Goal: Transaction & Acquisition: Purchase product/service

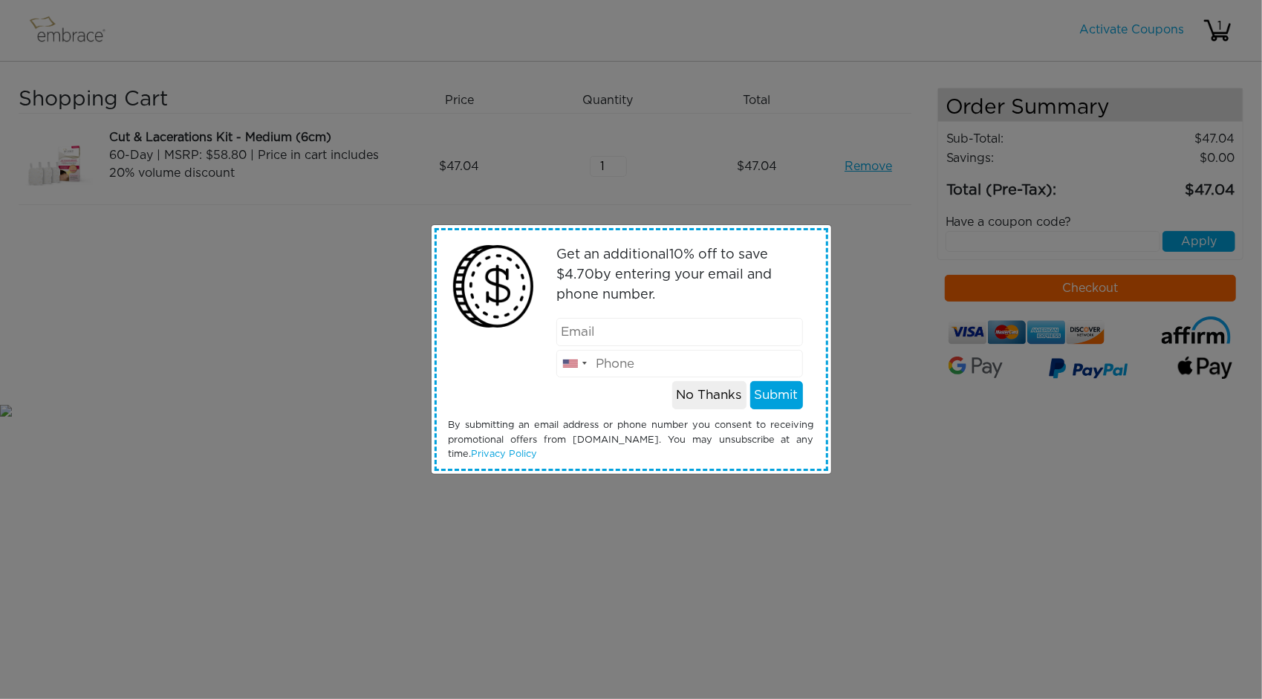
click at [685, 345] on input "email" at bounding box center [679, 332] width 247 height 28
type input "xudory@qq.com"
type input "6505056519"
click at [768, 399] on button "Submit" at bounding box center [776, 395] width 53 height 28
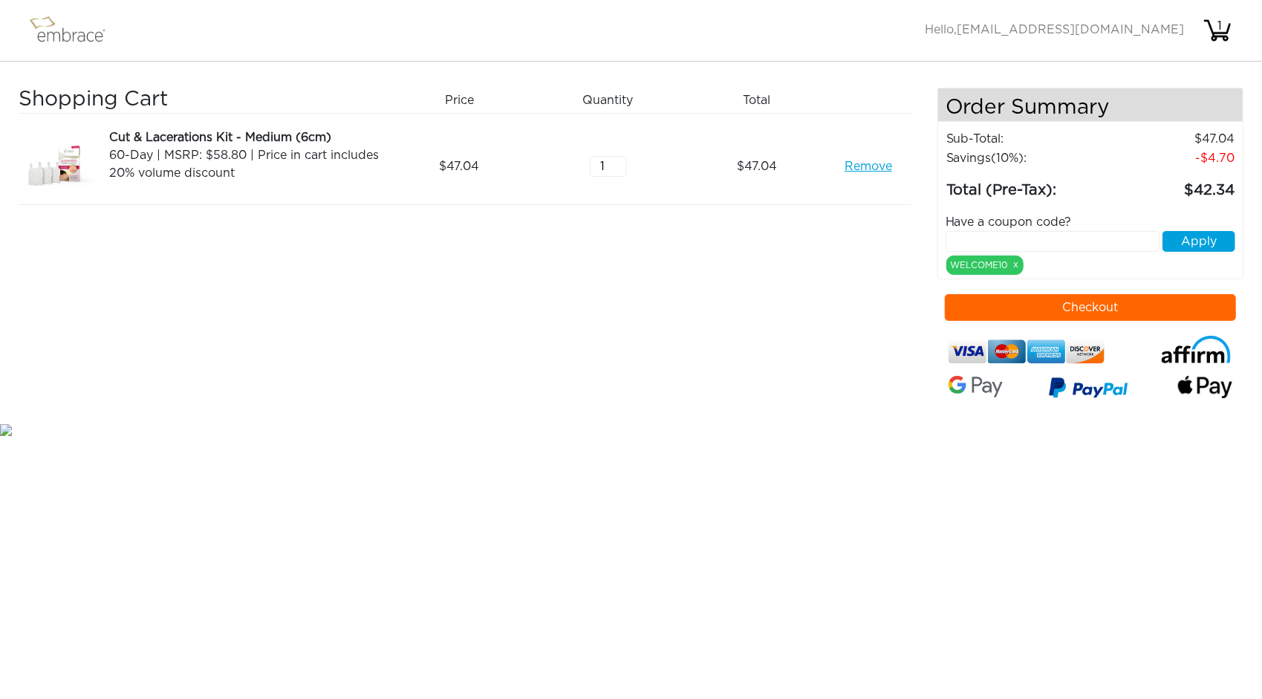
click at [996, 240] on input "text" at bounding box center [1053, 241] width 215 height 21
click at [984, 261] on div "WELCOME10 x" at bounding box center [984, 265] width 77 height 19
drag, startPoint x: 977, startPoint y: 267, endPoint x: 1001, endPoint y: 245, distance: 32.1
click at [1001, 245] on div "Have a coupon code? Apply WELCOME10 x" at bounding box center [1091, 238] width 312 height 73
click at [989, 264] on div "WELCOME10 x" at bounding box center [984, 265] width 77 height 19
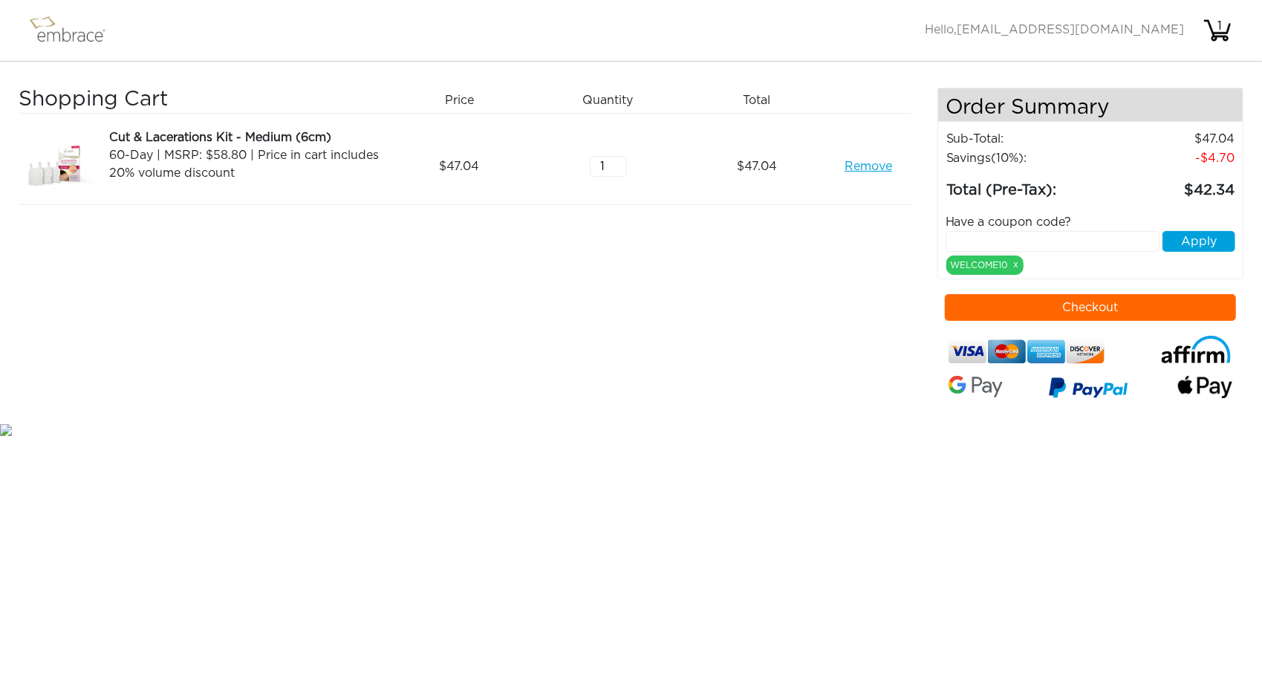
click at [1068, 242] on input "text" at bounding box center [1053, 241] width 215 height 21
paste input "STACKANDSAVE"
type input "STACKANDSAVE"
click at [1184, 246] on button "Apply" at bounding box center [1199, 241] width 73 height 21
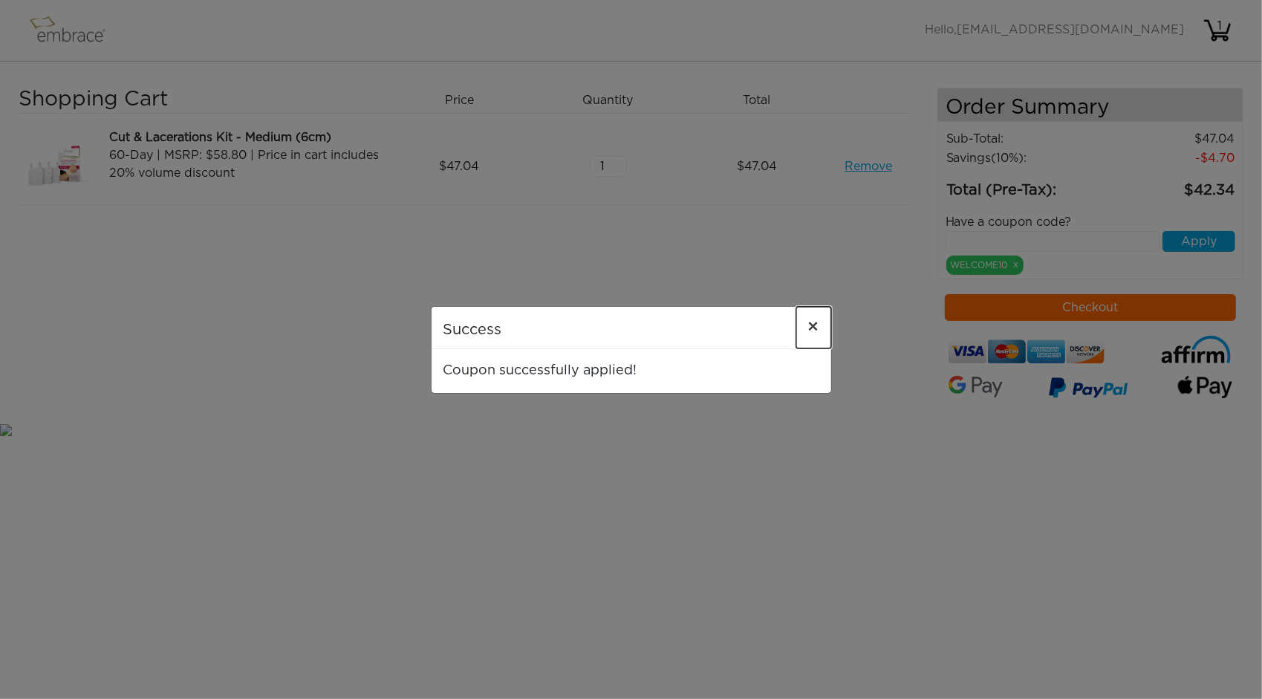
click at [813, 322] on span "×" at bounding box center [813, 328] width 11 height 18
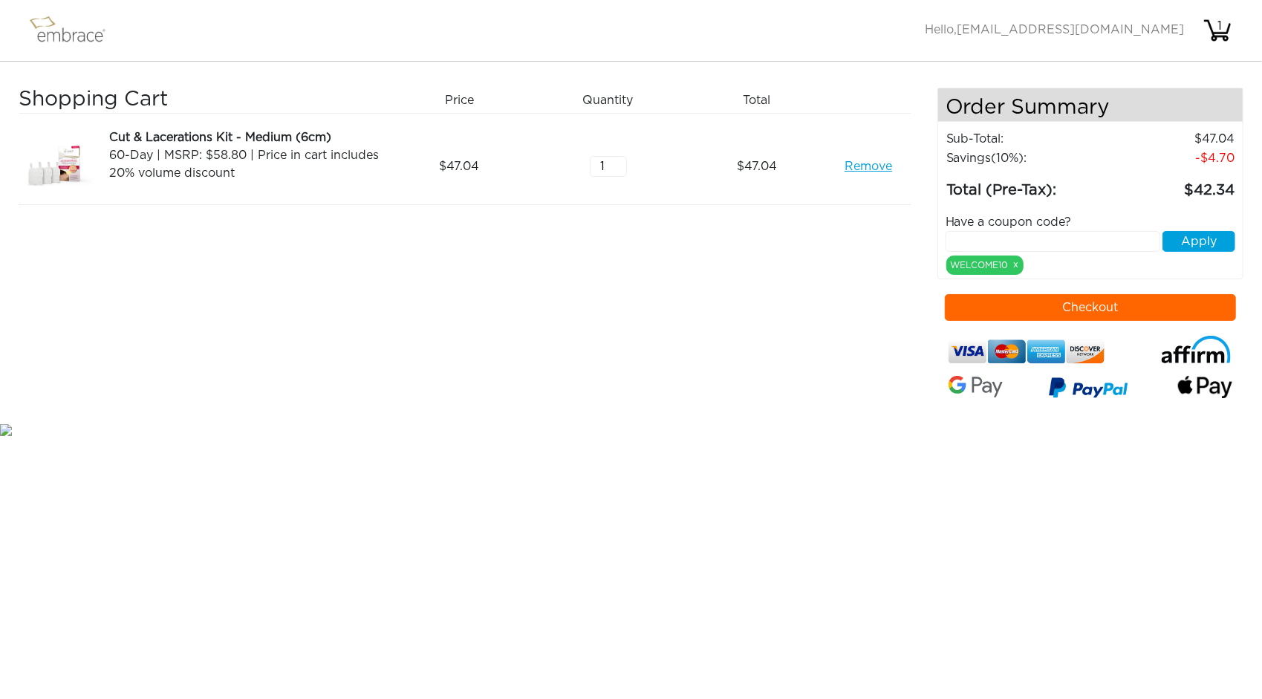
click at [1050, 248] on input "text" at bounding box center [1053, 241] width 215 height 21
drag, startPoint x: 1140, startPoint y: 226, endPoint x: 1016, endPoint y: 236, distance: 124.5
click at [1016, 236] on input "text" at bounding box center [1053, 241] width 215 height 21
paste input "EXTRACREDIT"
type input "EXTRACREDIT"
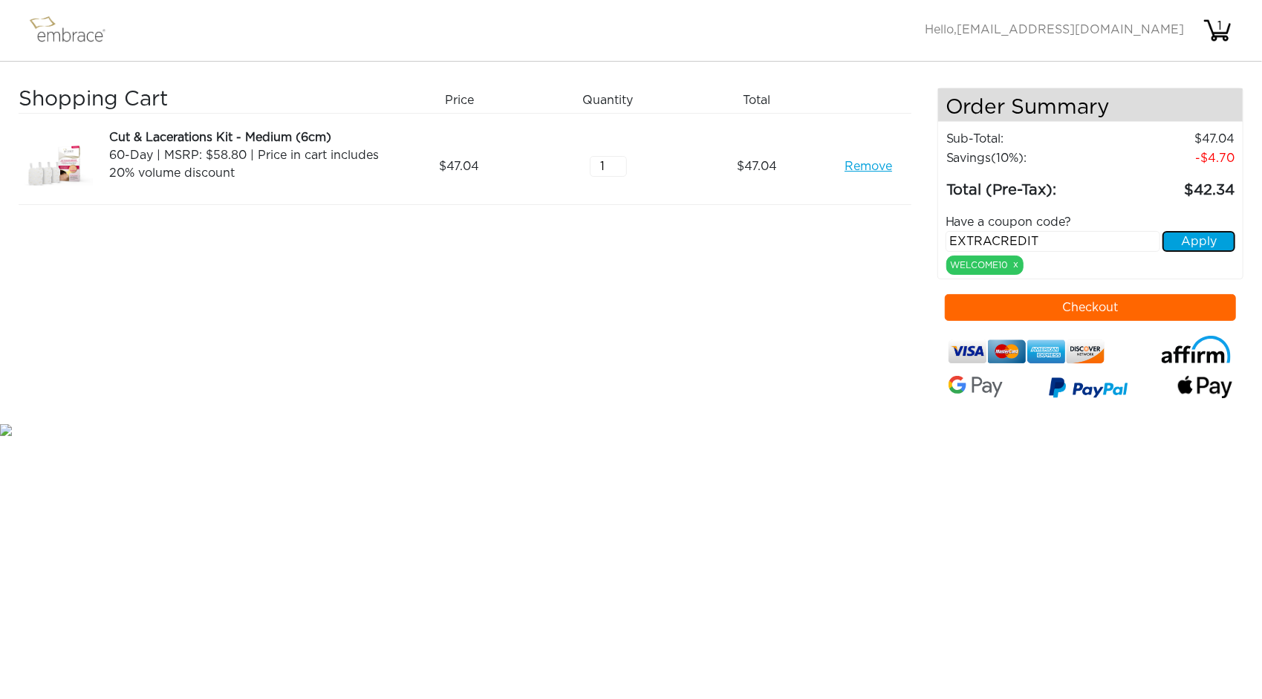
click at [1198, 239] on button "Apply" at bounding box center [1199, 241] width 73 height 21
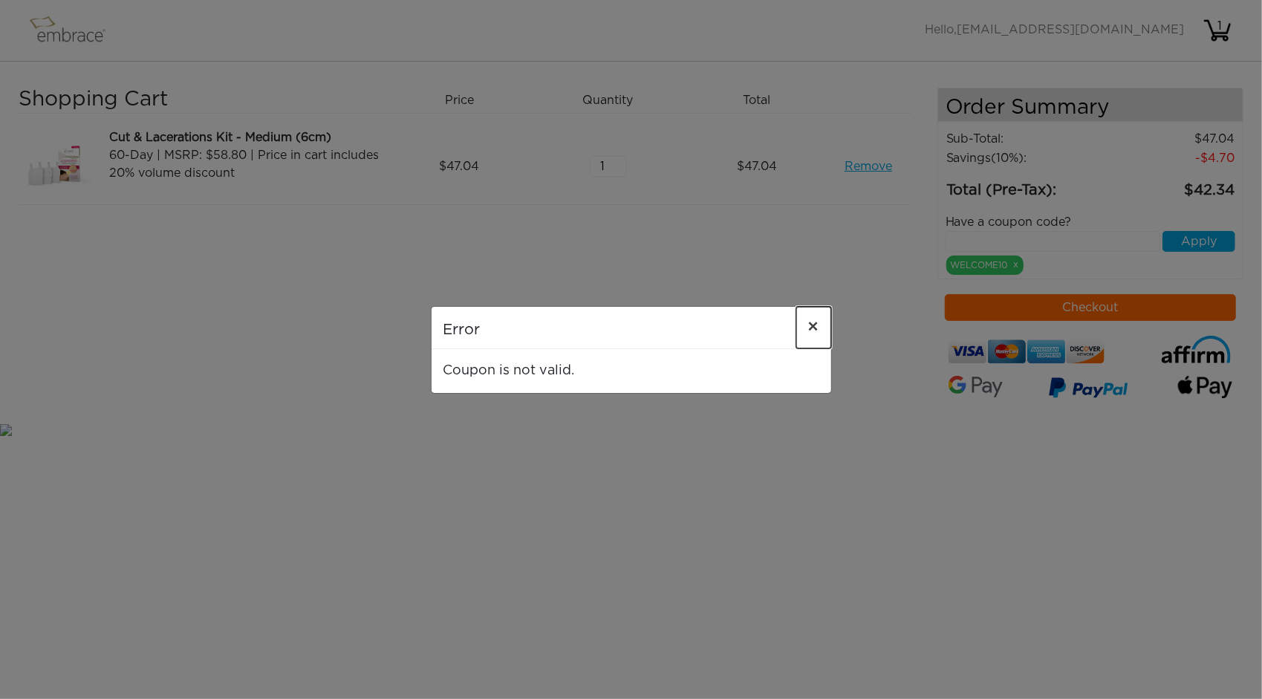
click at [827, 330] on button "×" at bounding box center [813, 328] width 35 height 42
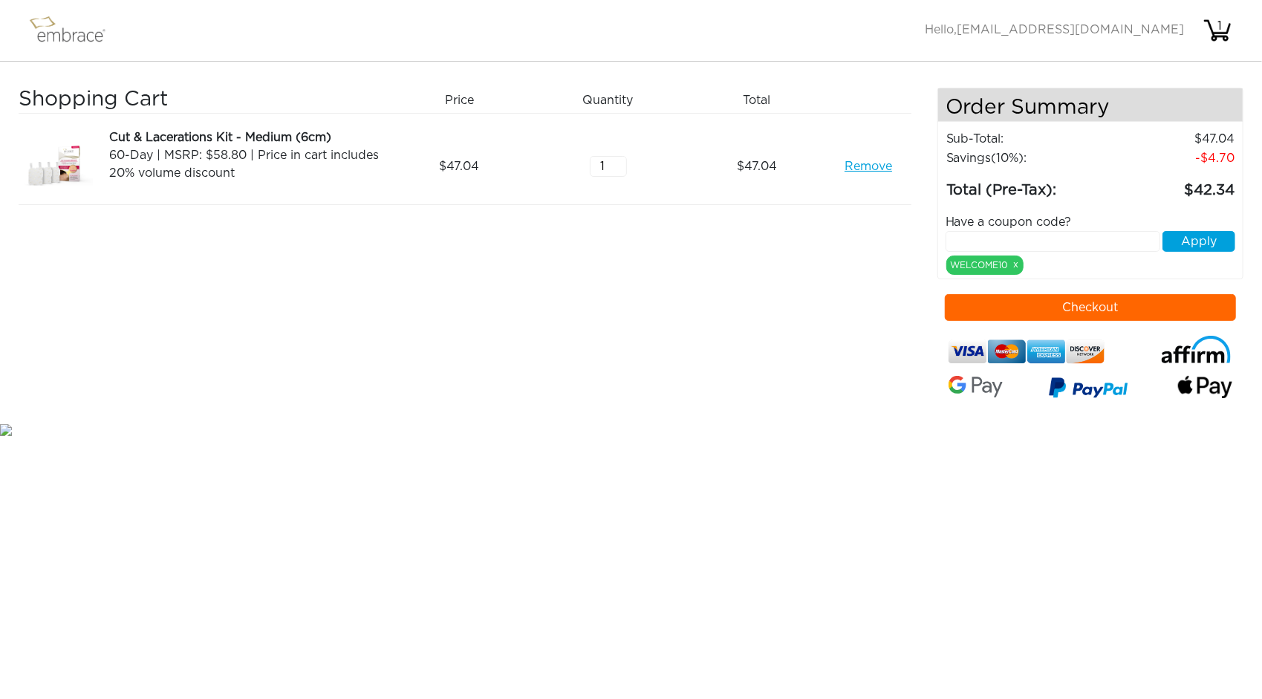
click at [1117, 310] on button "Checkout" at bounding box center [1090, 307] width 291 height 27
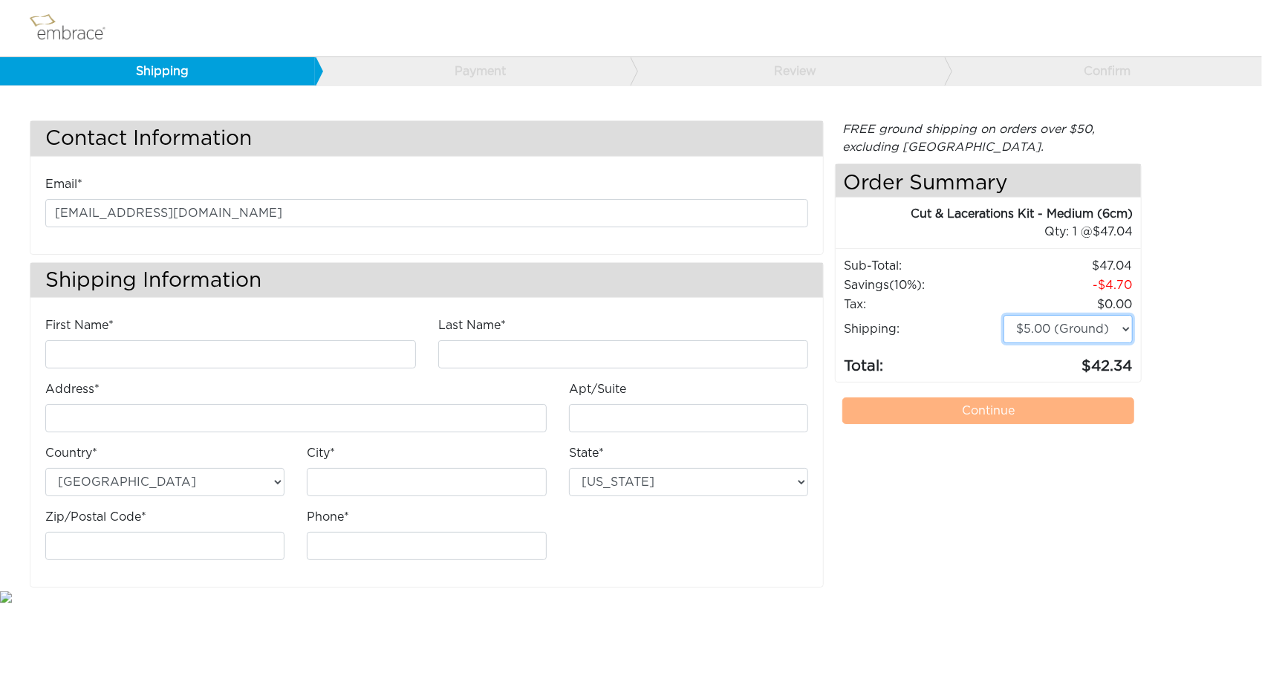
click at [1098, 331] on select "$5.00 (Ground) $15.00 (Express Saver) $20.00 (Two Day) $30.00 (Overnight)" at bounding box center [1068, 329] width 129 height 28
click at [1004, 315] on select "$5.00 (Ground) $15.00 (Express Saver) $20.00 (Two Day) $30.00 (Overnight)" at bounding box center [1068, 329] width 129 height 28
click at [1074, 331] on select "$5.00 (Ground) $15.00 (Express Saver) $20.00 (Two Day) $30.00 (Overnight)" at bounding box center [1068, 329] width 129 height 28
click at [1004, 315] on select "$5.00 (Ground) $15.00 (Express Saver) $20.00 (Two Day) $30.00 (Overnight)" at bounding box center [1068, 329] width 129 height 28
click at [1077, 328] on select "$5.00 (Ground) $15.00 (Express Saver) $20.00 (Two Day) $30.00 (Overnight)" at bounding box center [1068, 329] width 129 height 28
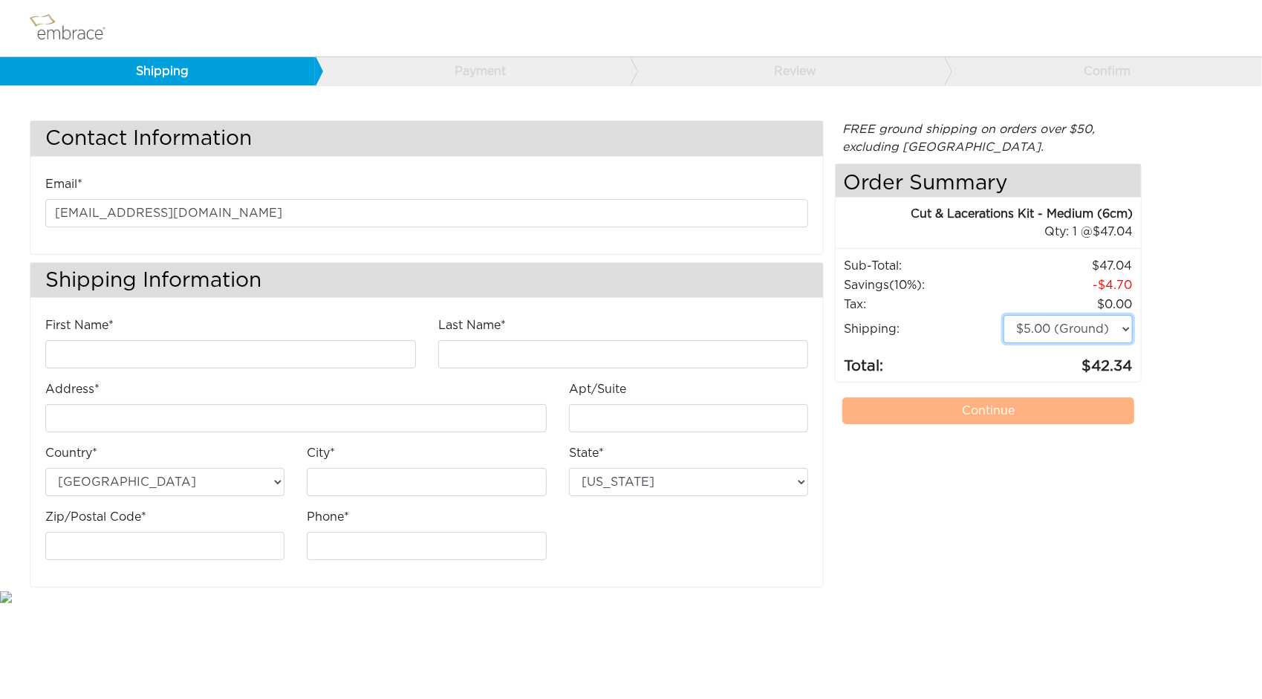
click at [1004, 315] on select "$5.00 (Ground) $15.00 (Express Saver) $20.00 (Two Day) $30.00 (Overnight)" at bounding box center [1068, 329] width 129 height 28
click at [249, 346] on input "First Name*" at bounding box center [230, 354] width 371 height 28
type input "Duorui"
type input "Xu"
type input "901 West Springfield Avenue"
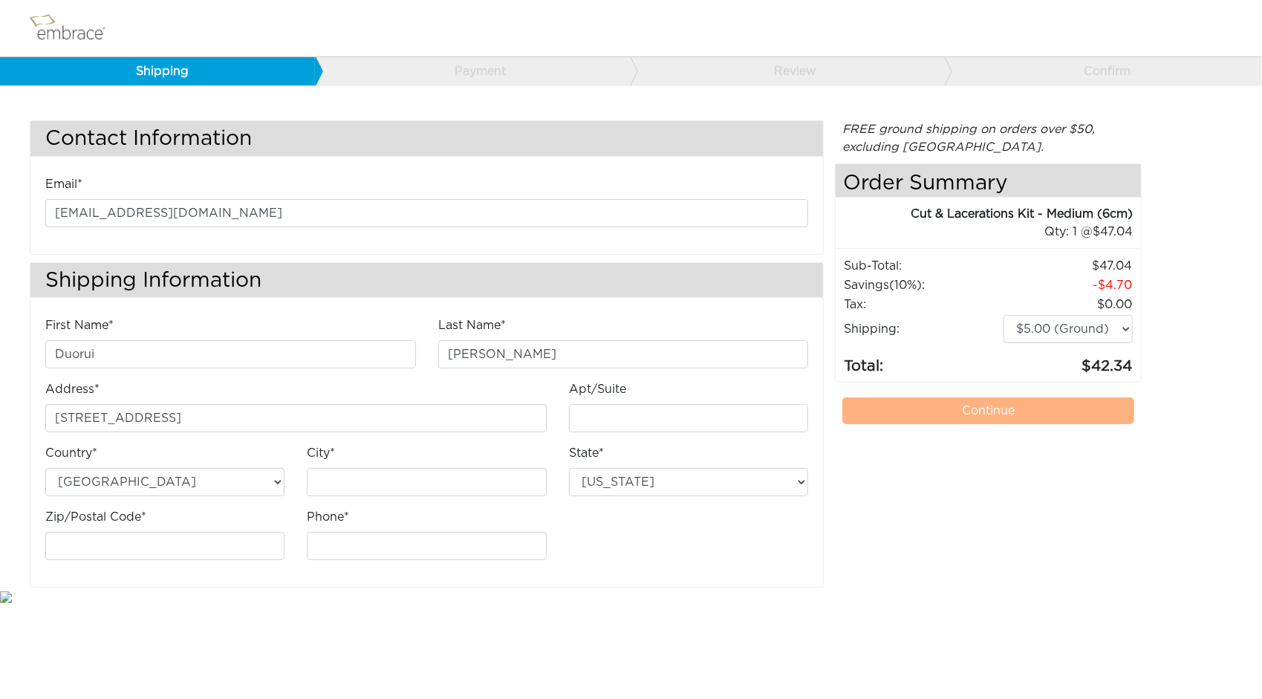
type input "61801"
type input "6505056519"
click at [675, 413] on input "Apt/Suite" at bounding box center [688, 418] width 239 height 28
click at [688, 417] on input "Apt/Suite" at bounding box center [688, 418] width 239 height 28
type input "15"
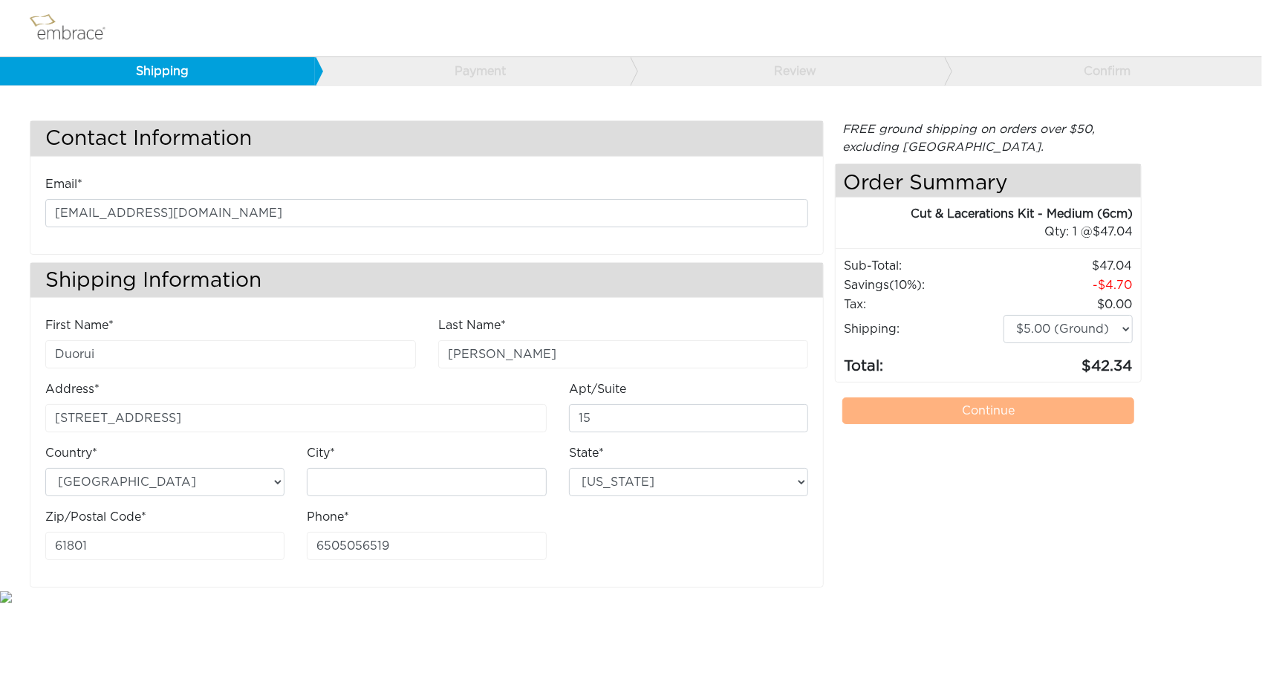
click at [556, 540] on div "Phone* 6505056519" at bounding box center [426, 540] width 261 height 64
click at [639, 475] on select "Alabama Alaska Arizona Arkansas California Colorado Connecticut District of Col…" at bounding box center [688, 482] width 239 height 28
select select "IL"
click at [569, 468] on select "Alabama Alaska Arizona Arkansas California Colorado Connecticut District of Col…" at bounding box center [688, 482] width 239 height 28
click at [471, 481] on input "City*" at bounding box center [426, 482] width 239 height 28
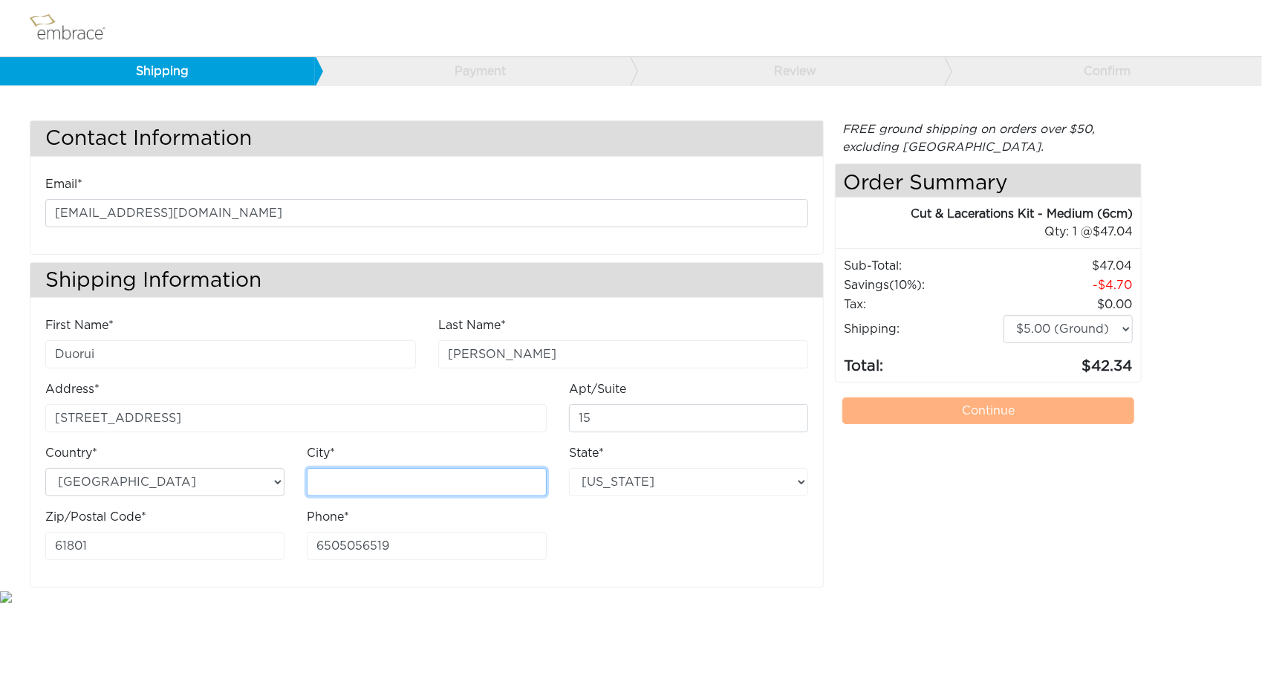
type input "Urbana"
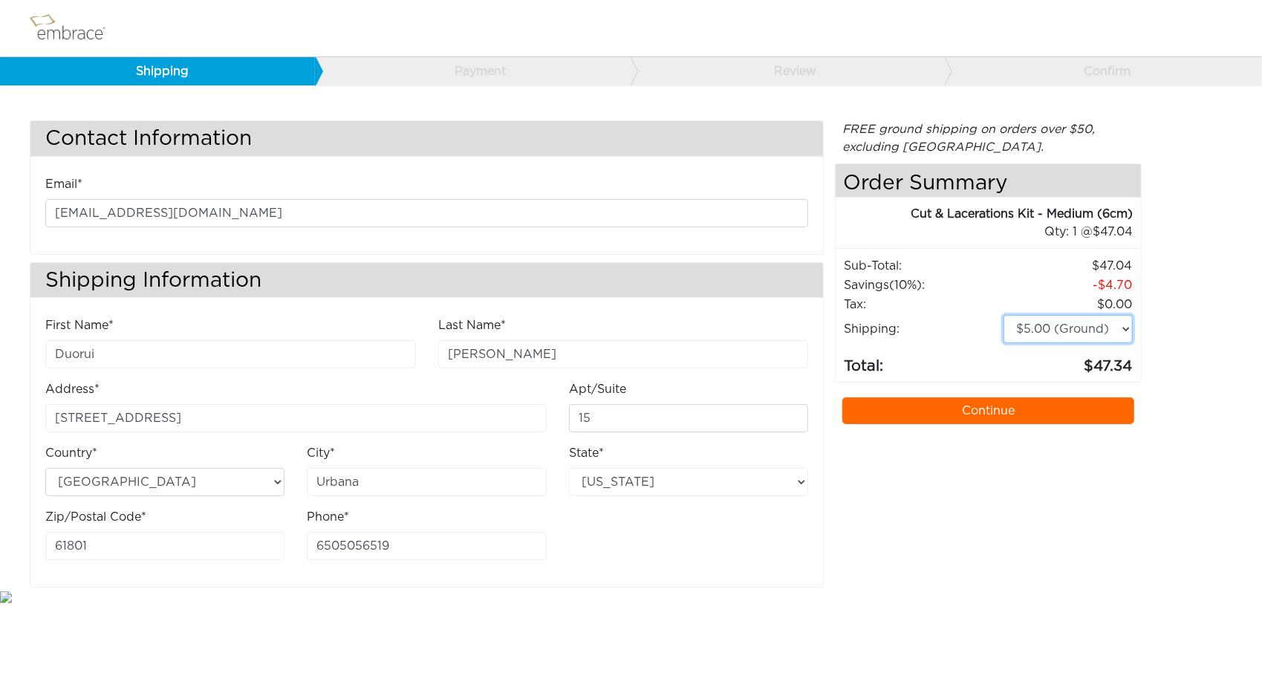
click at [1108, 334] on select "$5.00 (Ground) $15.00 (Express Saver) $20.00 (Two Day) $30.00 (Overnight)" at bounding box center [1068, 329] width 129 height 28
click at [984, 407] on link "Continue" at bounding box center [987, 410] width 291 height 27
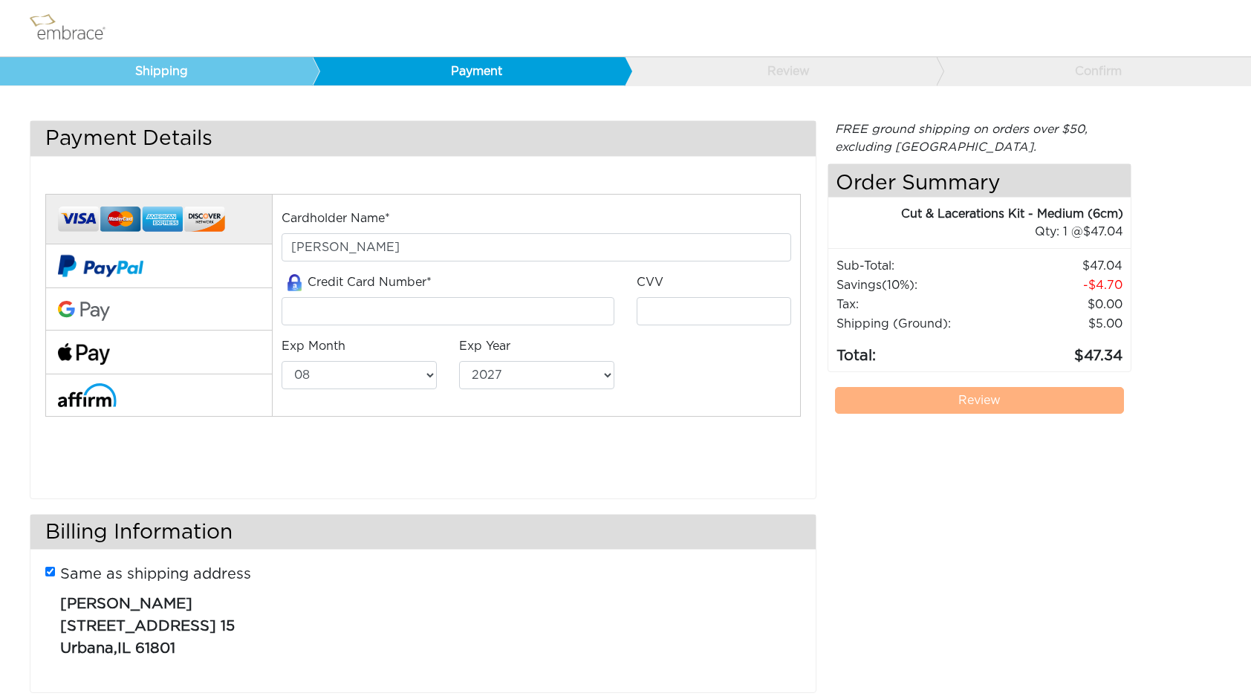
select select "8"
select select "2027"
click at [404, 305] on input "tel" at bounding box center [448, 311] width 332 height 28
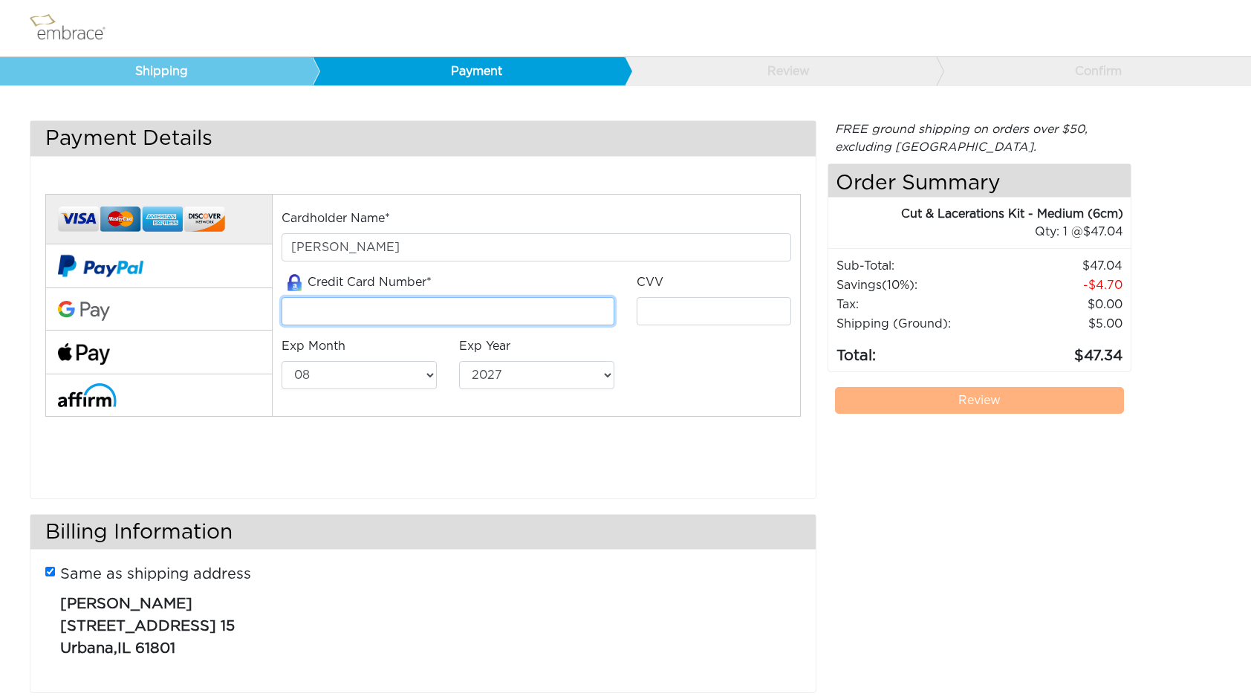
click at [483, 312] on input "tel" at bounding box center [448, 311] width 332 height 28
click at [662, 294] on div "CVV" at bounding box center [714, 299] width 155 height 52
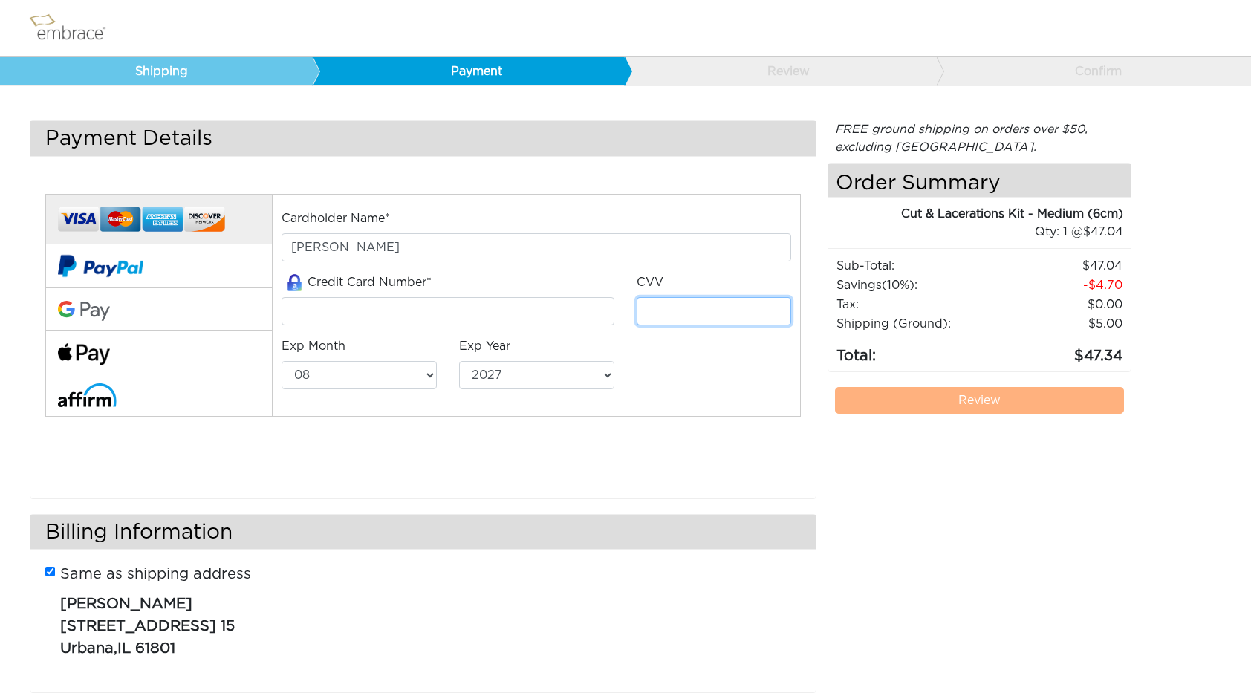
click at [662, 310] on input "tel" at bounding box center [714, 311] width 155 height 28
type input "287"
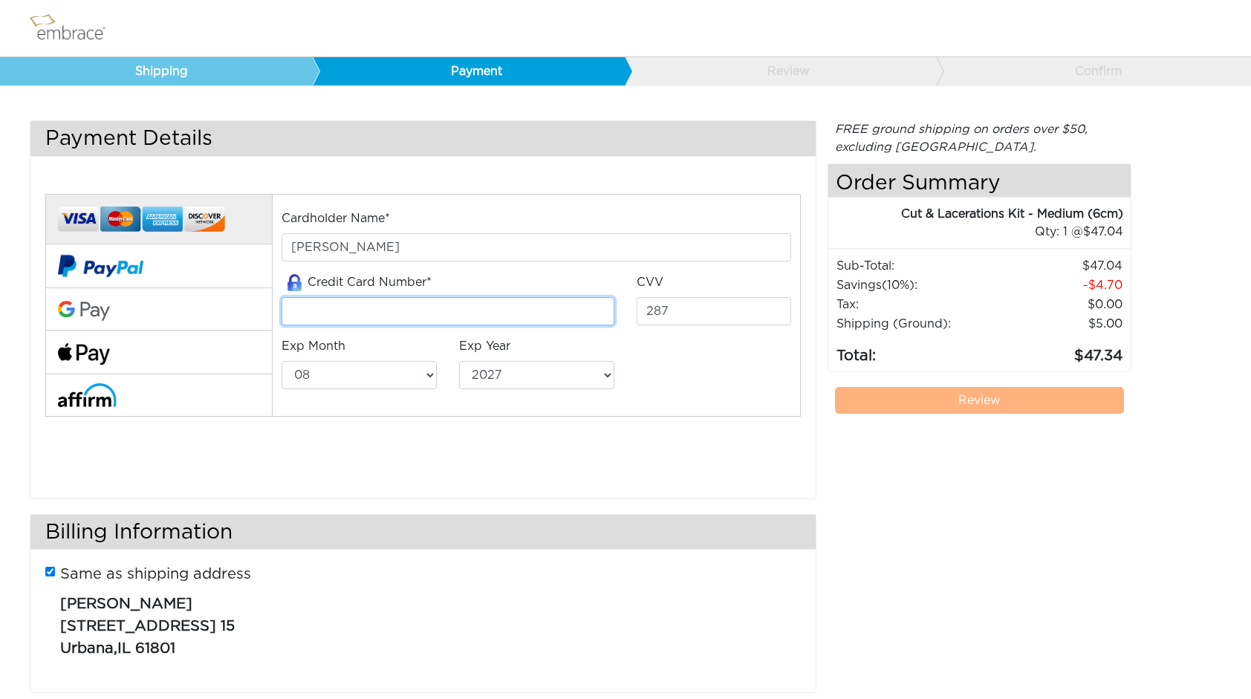
click at [458, 305] on input "tel" at bounding box center [448, 311] width 332 height 28
type input "4347697116238814"
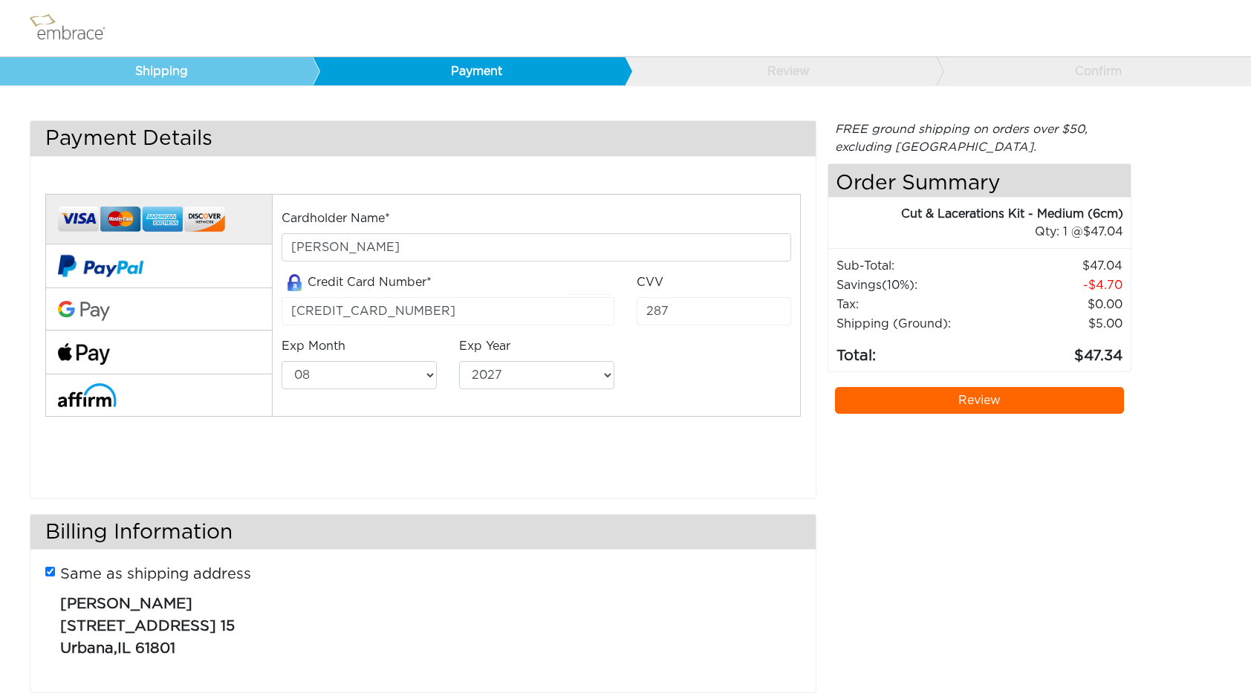
click at [502, 397] on div "Exp Year 2025 2026 2027 2028 2029 2030 2031 2032 2033 2034 2035 2036 2037 2038 …" at bounding box center [537, 369] width 178 height 64
click at [523, 375] on select "2025 2026 2027 2028 2029 2030 2031 2032 2033 2034 2035 2036 2037 2038 2039" at bounding box center [536, 375] width 155 height 28
select select "2029"
click at [459, 361] on select "2025 2026 2027 2028 2029 2030 2031 2032 2033 2034 2035 2036 2037 2038 2039" at bounding box center [536, 375] width 155 height 28
click at [376, 389] on div "Exp Month 01 02 03 04 05 06 07 08 09 10 11 12" at bounding box center [359, 369] width 178 height 64
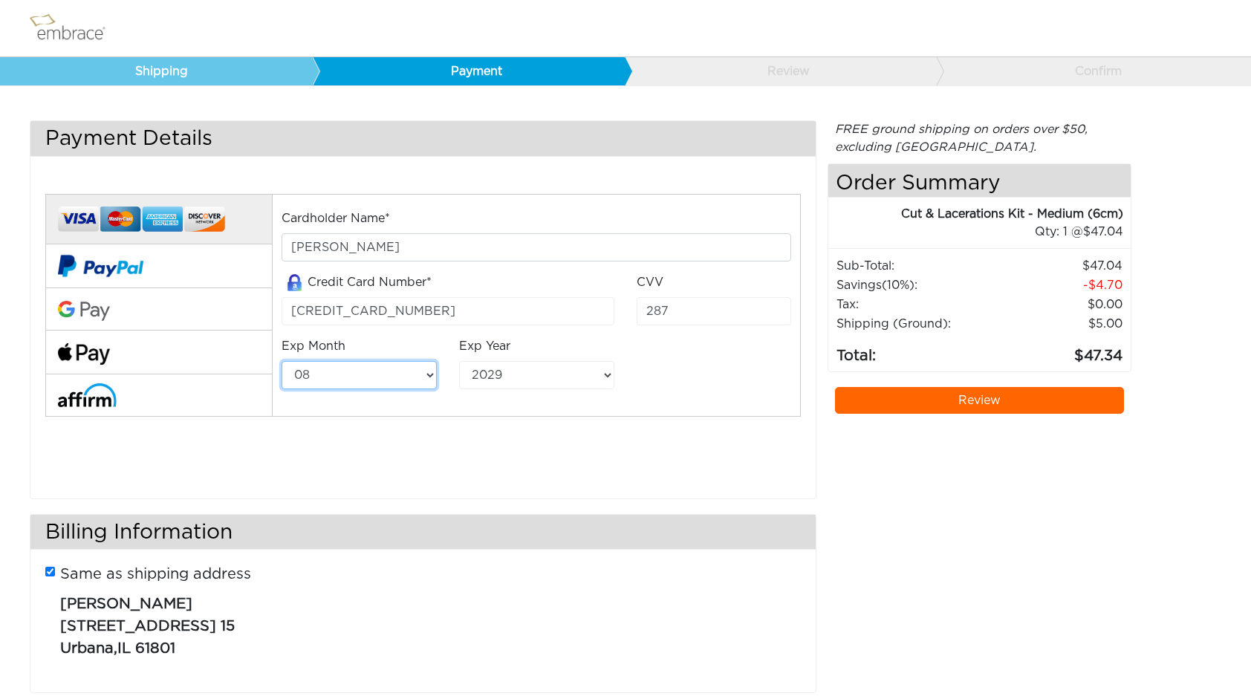
click at [378, 377] on select "01 02 03 04 05 06 07 08 09 10 11 12" at bounding box center [359, 375] width 155 height 28
select select "7"
click at [282, 361] on select "01 02 03 04 05 06 07 08 09 10 11 12" at bounding box center [359, 375] width 155 height 28
click at [1016, 397] on link "Review" at bounding box center [979, 400] width 289 height 27
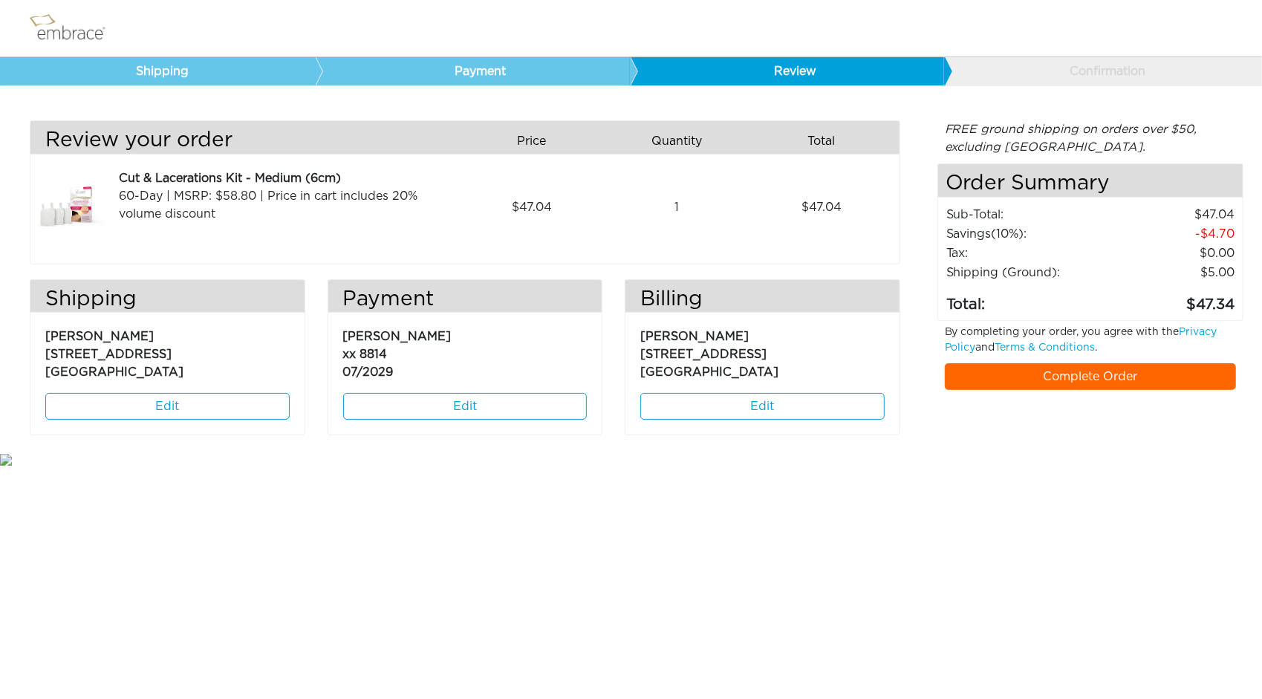
click at [1128, 366] on link "Complete Order" at bounding box center [1090, 376] width 291 height 27
